Goal: Information Seeking & Learning: Learn about a topic

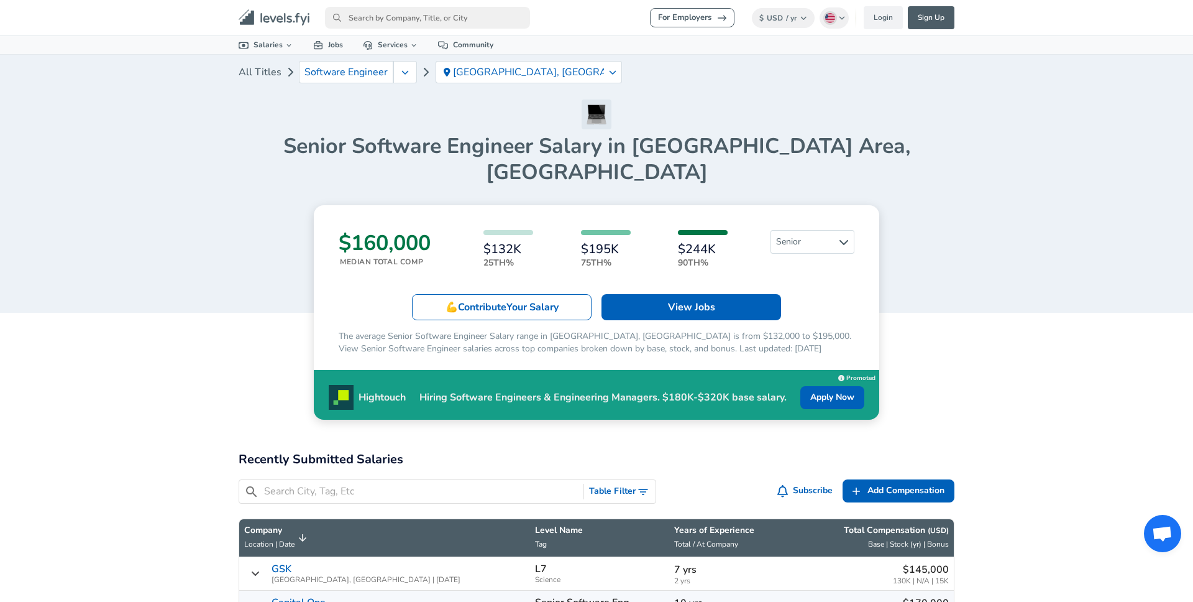
scroll to position [366, 0]
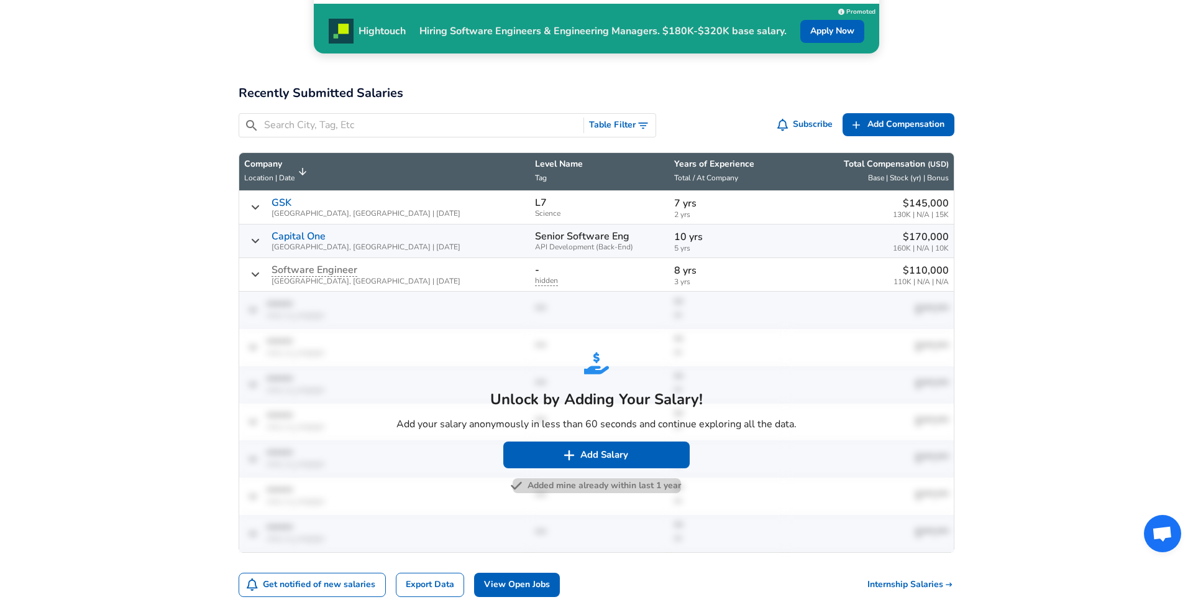
click at [540, 478] on button "Added mine already within last 1 year" at bounding box center [597, 486] width 168 height 16
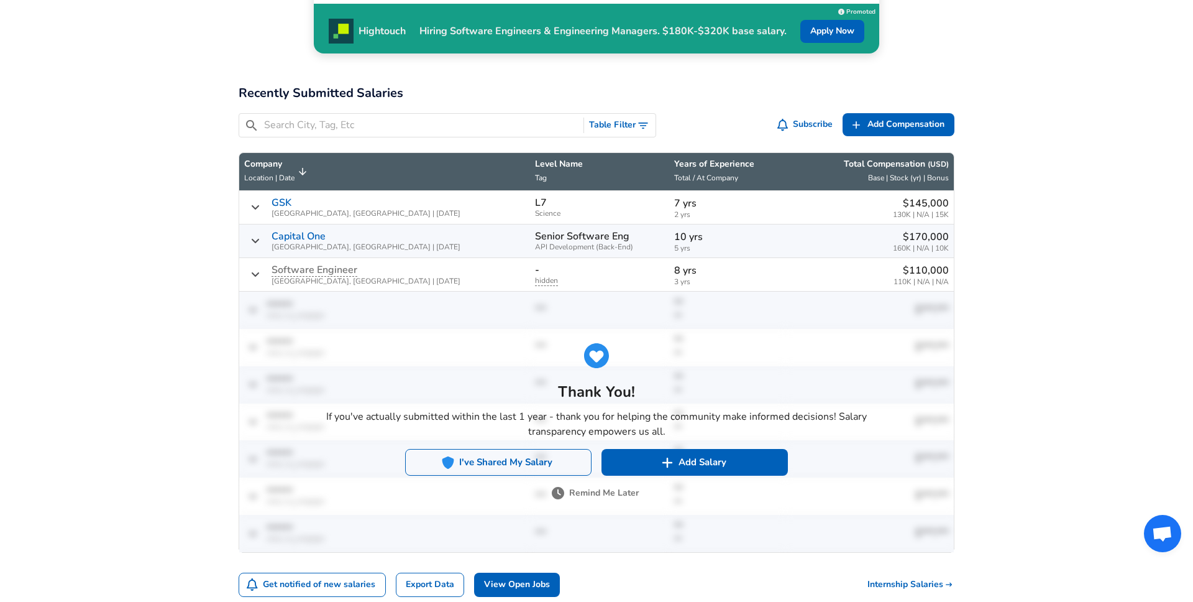
scroll to position [367, 0]
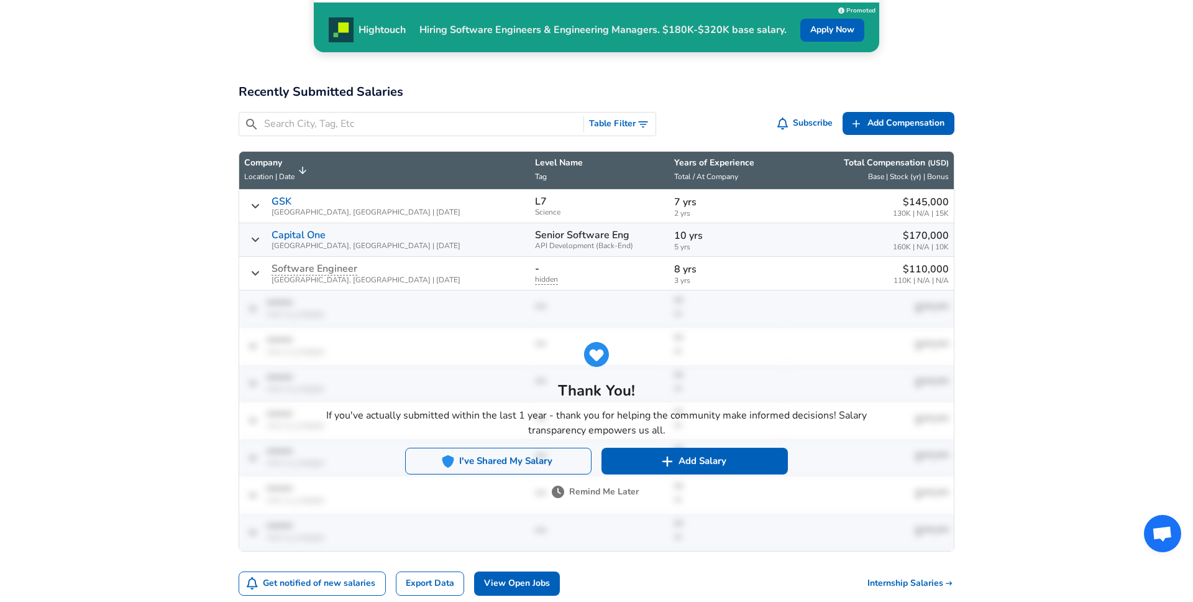
click at [526, 447] on button "I've Shared My Salary" at bounding box center [498, 460] width 186 height 26
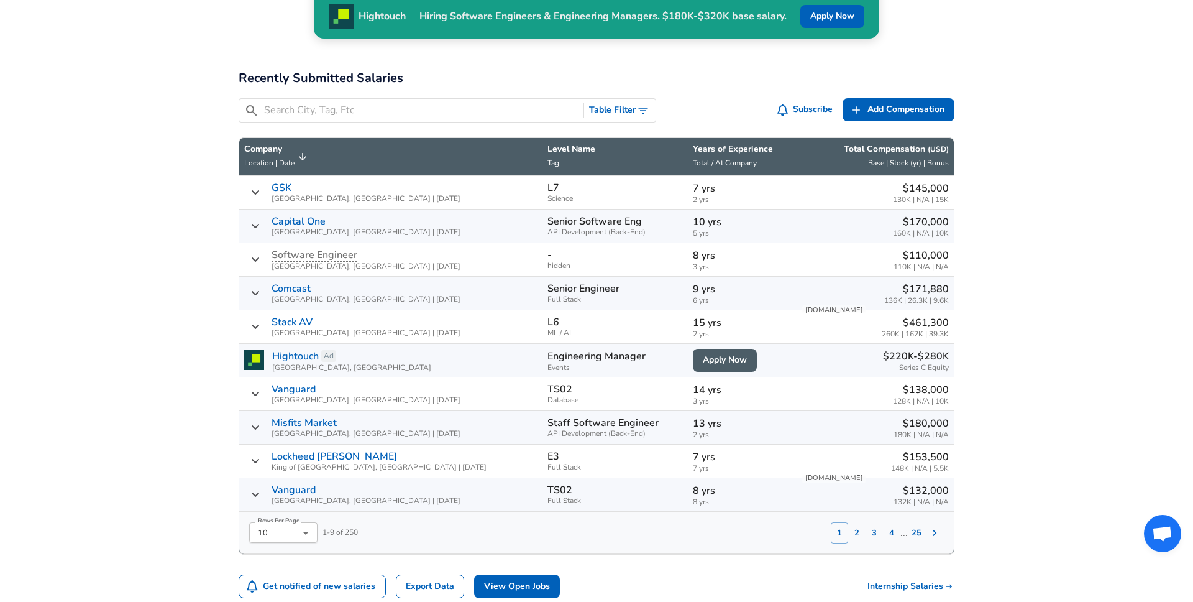
scroll to position [383, 0]
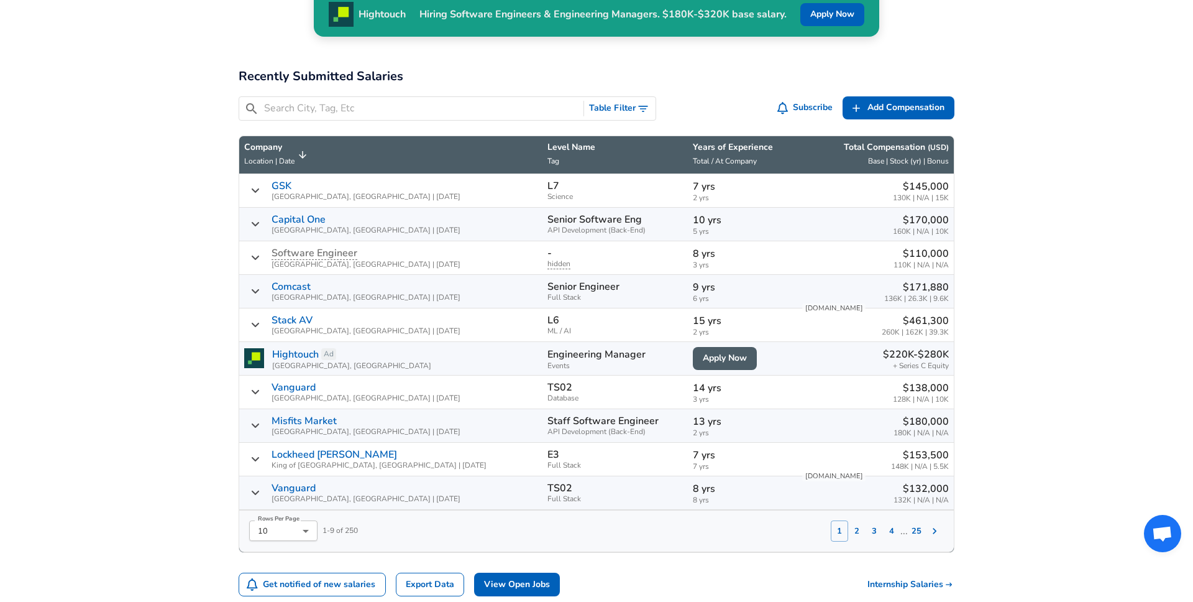
click at [383, 96] on div "​ Table Filter" at bounding box center [448, 108] width 418 height 24
click at [372, 101] on input "Search City, Tag, Etc" at bounding box center [421, 109] width 314 height 16
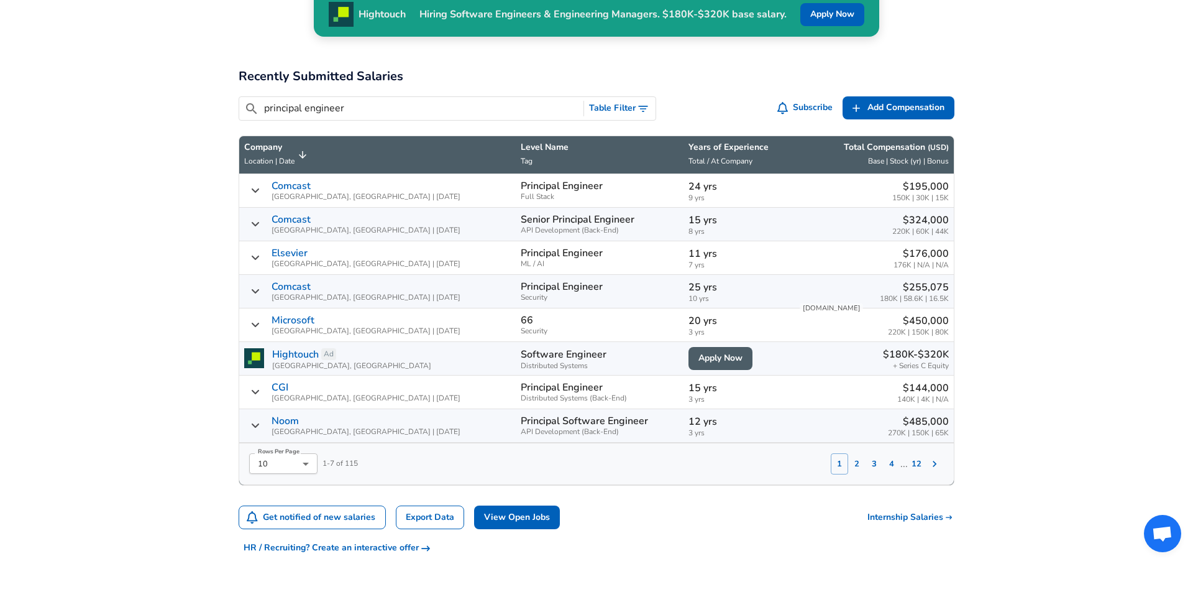
type input "principal engineer"
click at [282, 502] on li "50" at bounding box center [283, 498] width 68 height 19
type input "50"
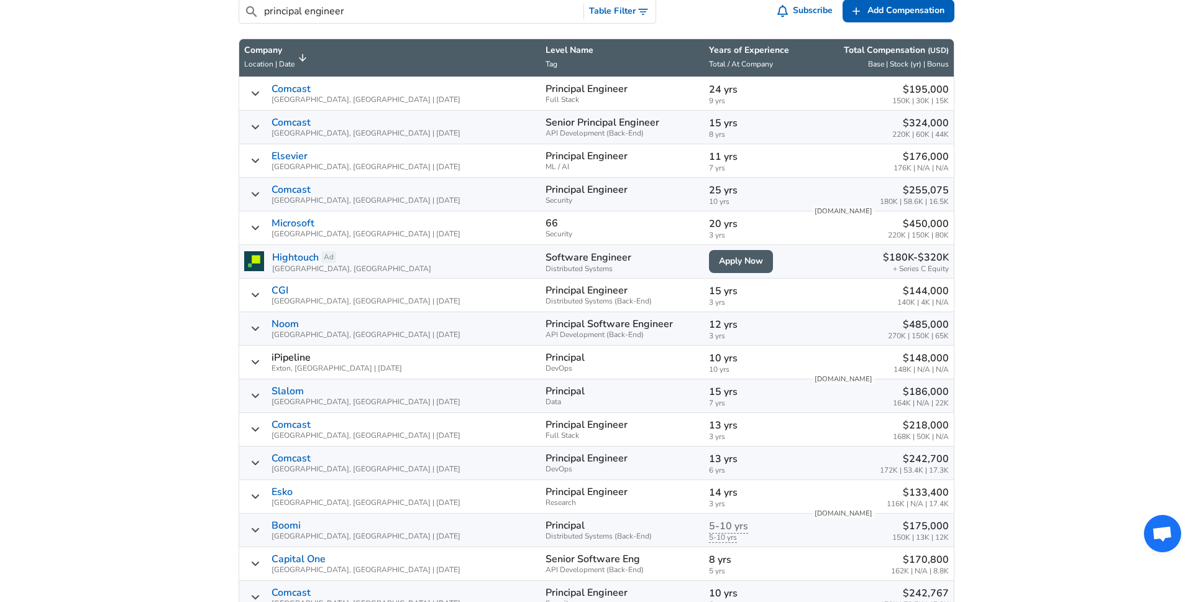
scroll to position [414, 0]
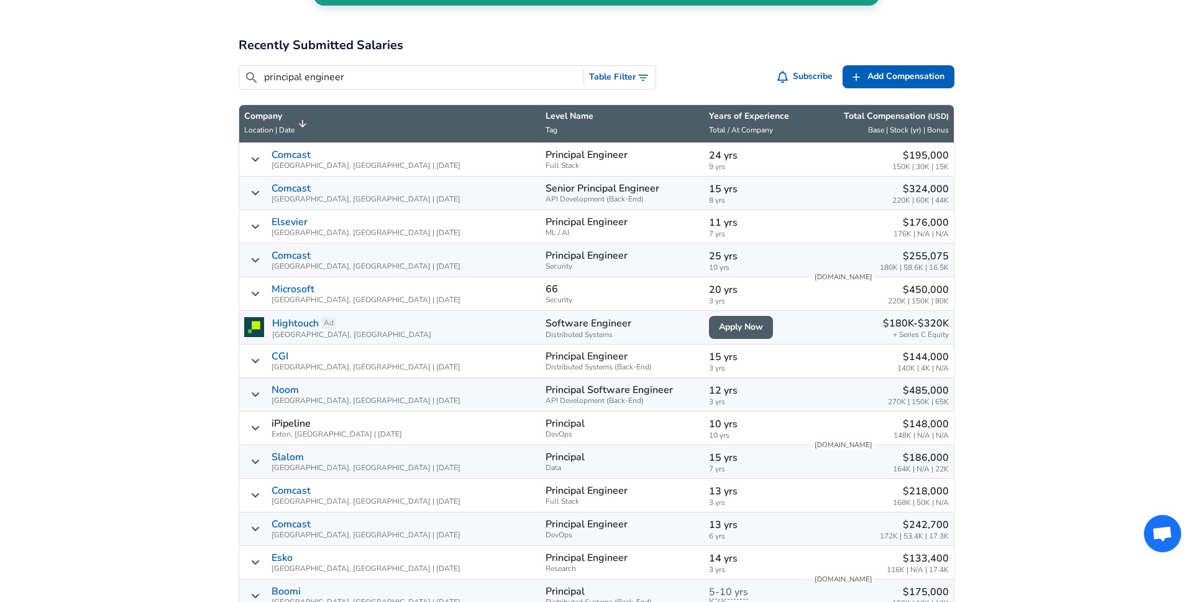
click at [732, 110] on p "Years of Experience" at bounding box center [755, 116] width 92 height 12
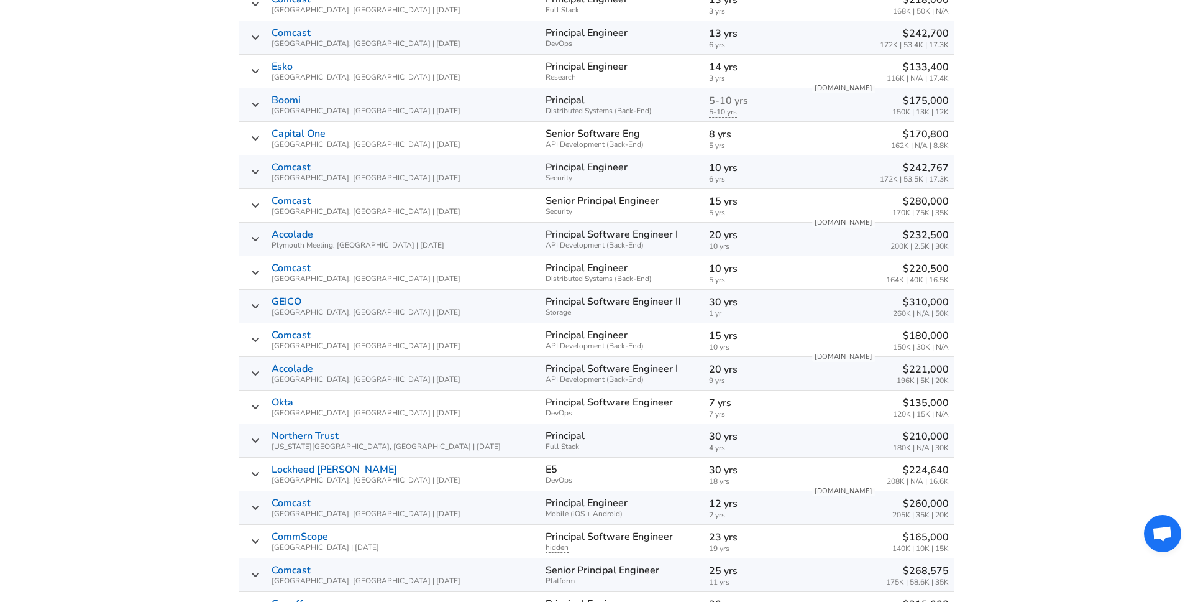
scroll to position [906, 0]
